Goal: Check status: Check status

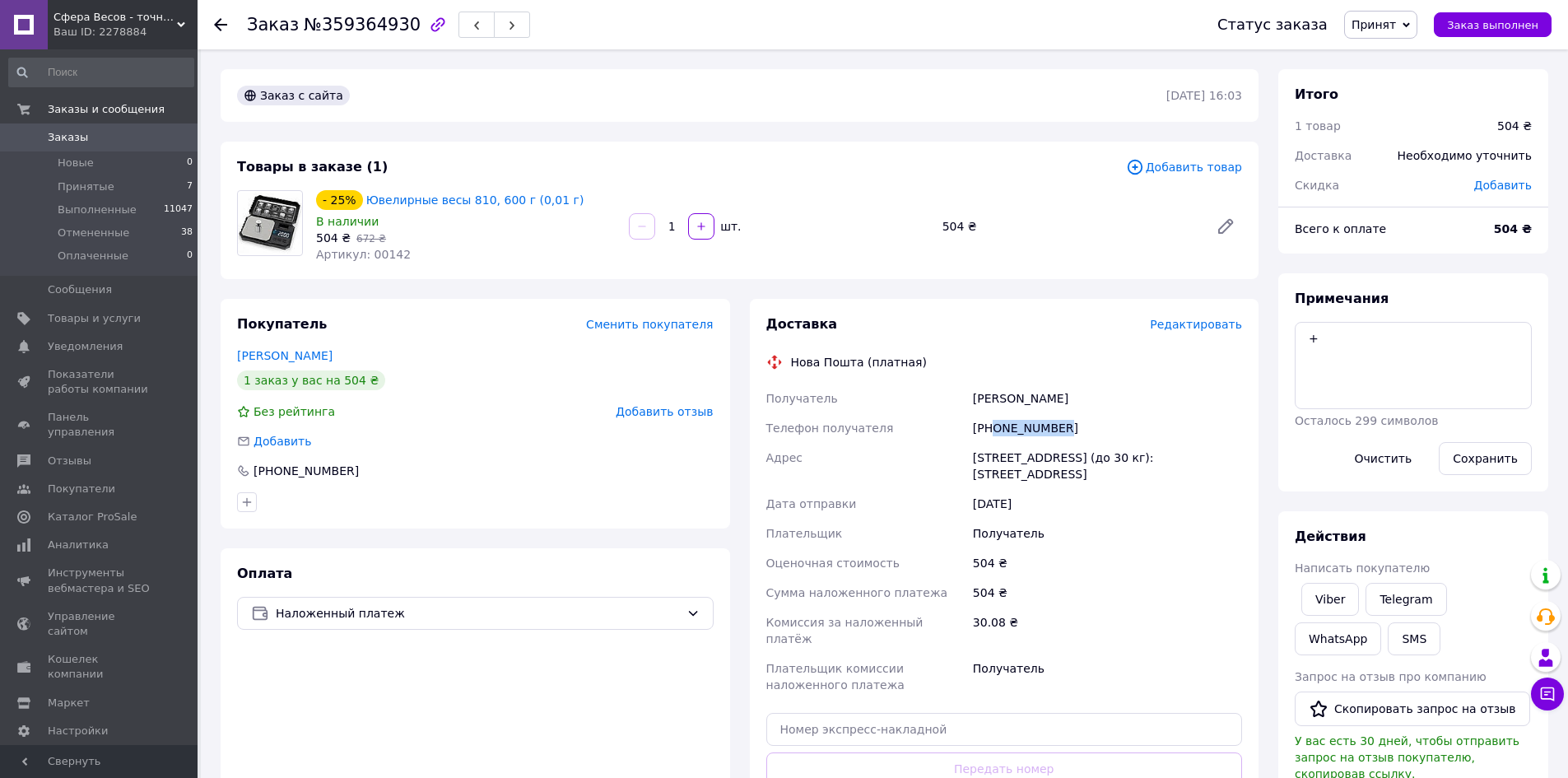
drag, startPoint x: 1077, startPoint y: 428, endPoint x: 993, endPoint y: 431, distance: 84.1
click at [993, 431] on div "[PHONE_NUMBER]" at bounding box center [1108, 428] width 276 height 30
copy div "0635685464"
drag, startPoint x: 1059, startPoint y: 407, endPoint x: 973, endPoint y: 402, distance: 86.1
click at [973, 402] on div "[PERSON_NAME]" at bounding box center [1108, 398] width 276 height 30
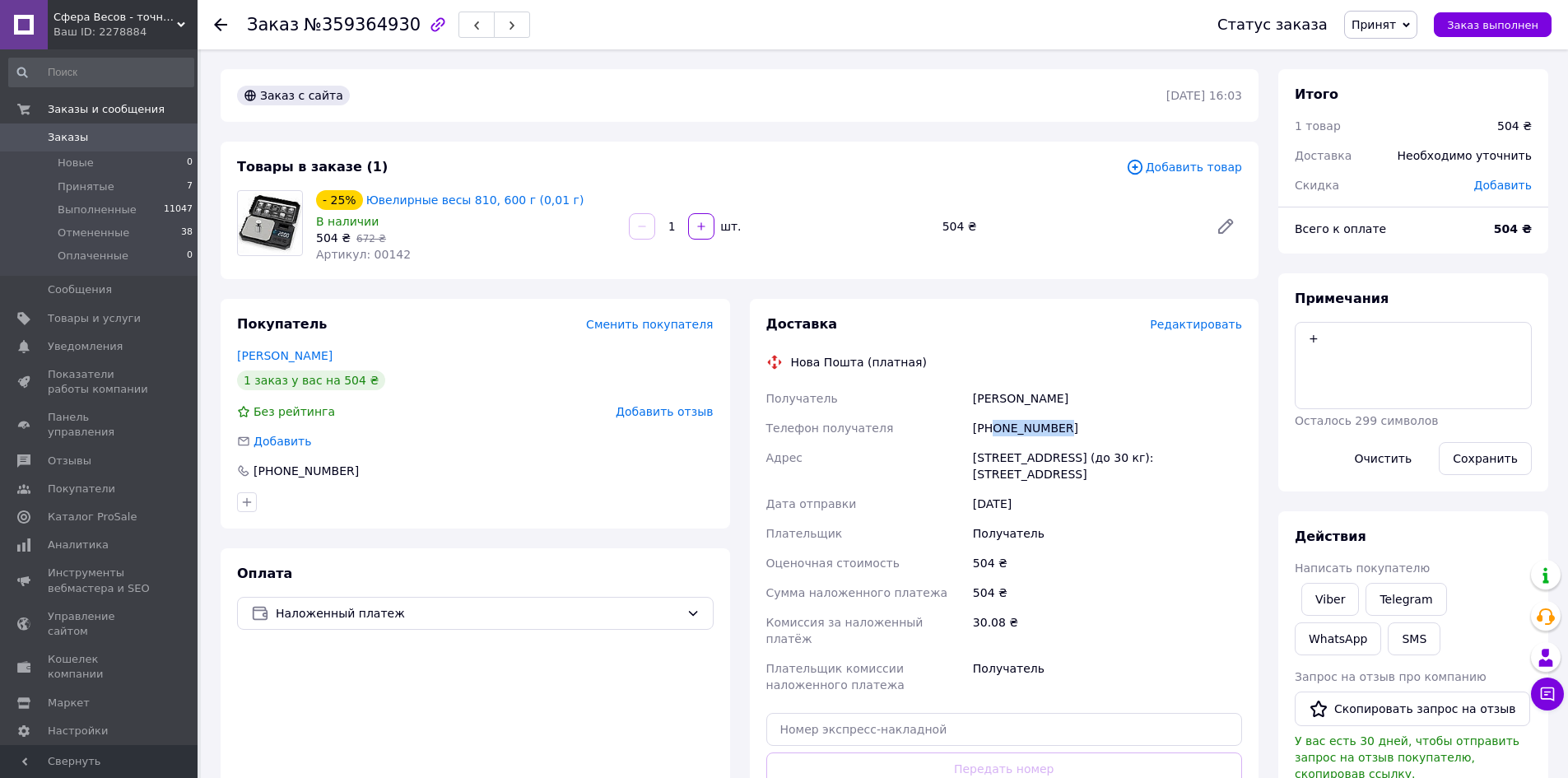
copy div "[PERSON_NAME]"
click at [1002, 458] on div "[STREET_ADDRESS] (до 30 кг): [STREET_ADDRESS]" at bounding box center [1108, 466] width 276 height 46
copy div "[GEOGRAPHIC_DATA]"
click at [1473, 6] on div "Статус заказа Принят Выполнен Отменен Оплаченный Заказ выполнен" at bounding box center [1368, 24] width 368 height 49
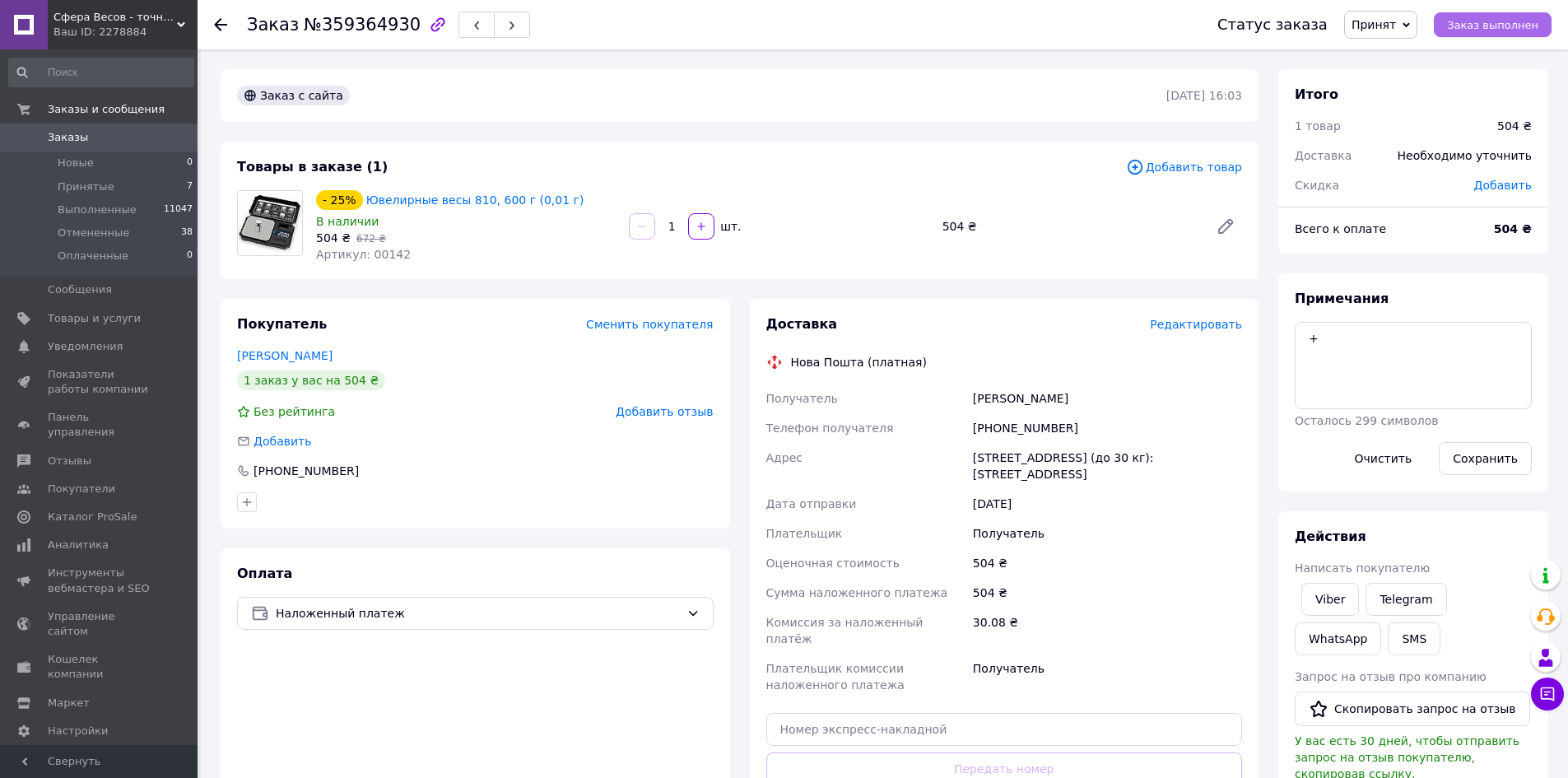
click at [1472, 25] on span "Заказ выполнен" at bounding box center [1493, 24] width 91 height 12
